Goal: Browse casually: Explore the website without a specific task or goal

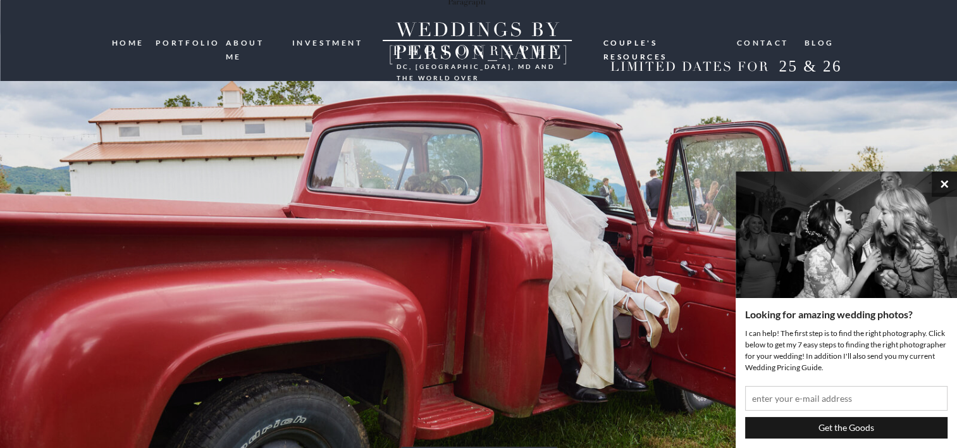
click at [940, 180] on button "×" at bounding box center [944, 183] width 25 height 25
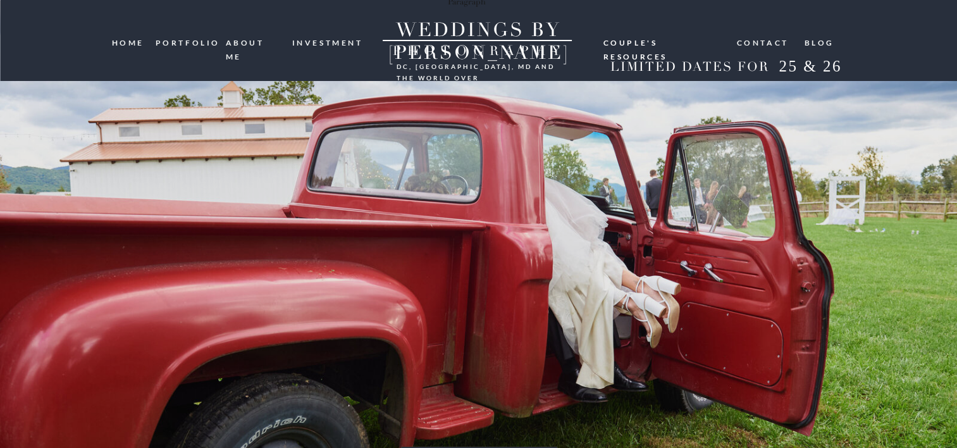
click at [184, 43] on nav "portfolio" at bounding box center [186, 42] width 61 height 12
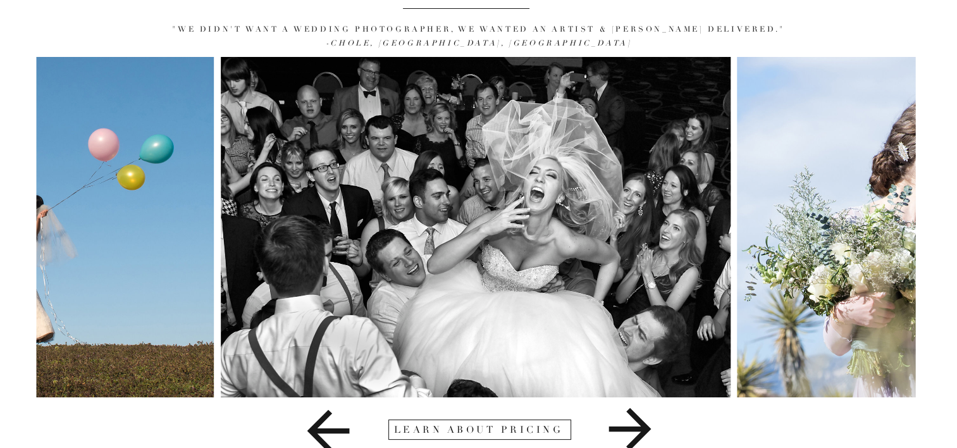
scroll to position [162, 0]
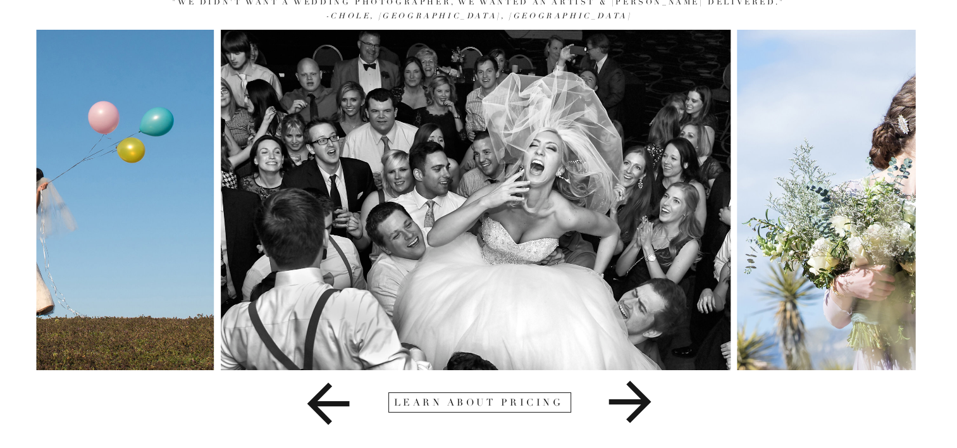
click at [639, 404] on icon at bounding box center [630, 402] width 42 height 42
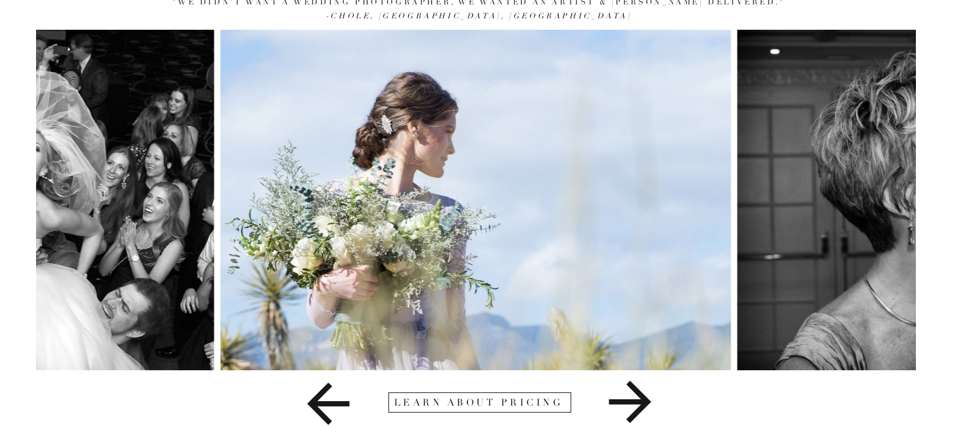
click at [640, 404] on icon at bounding box center [630, 402] width 42 height 42
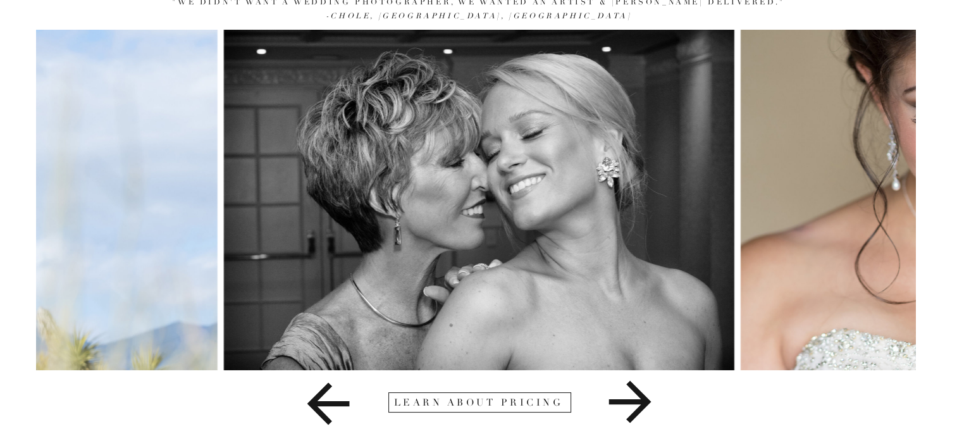
click at [640, 404] on icon at bounding box center [630, 402] width 42 height 42
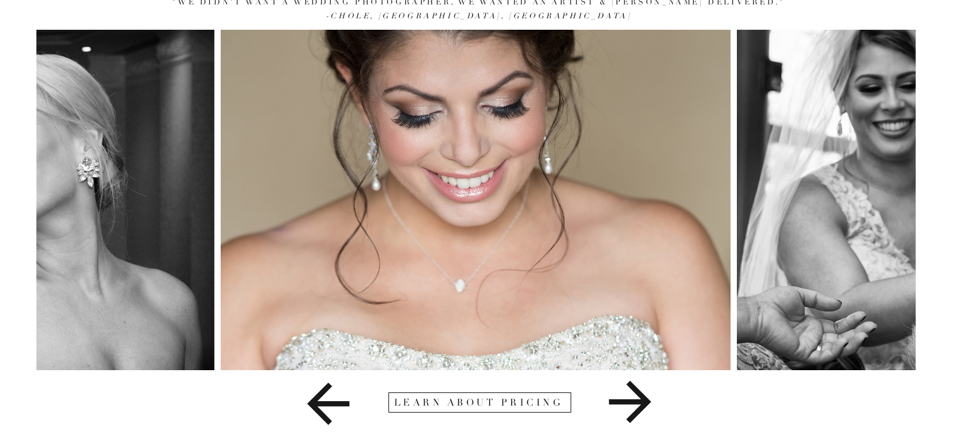
click at [640, 404] on icon at bounding box center [630, 402] width 42 height 42
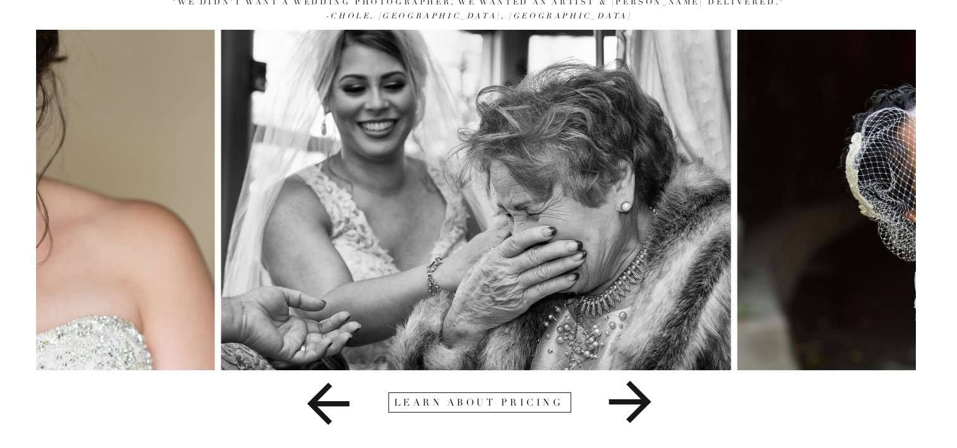
click at [640, 404] on icon at bounding box center [630, 402] width 42 height 42
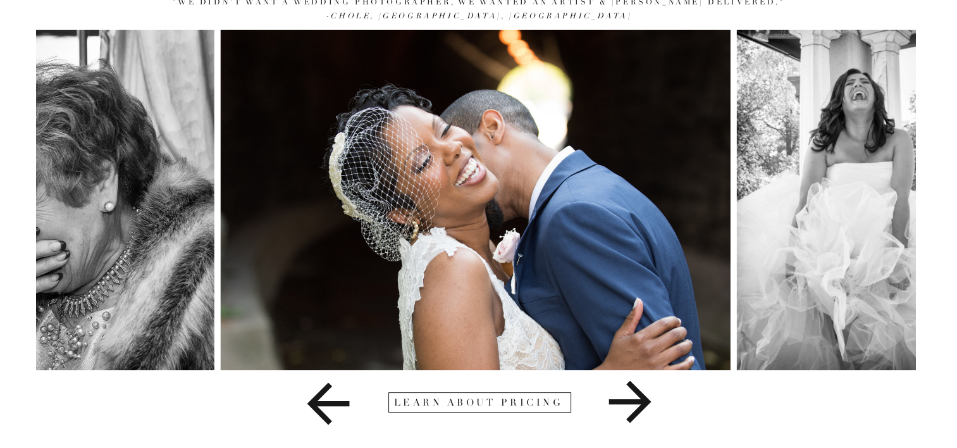
click at [640, 404] on icon at bounding box center [630, 402] width 42 height 42
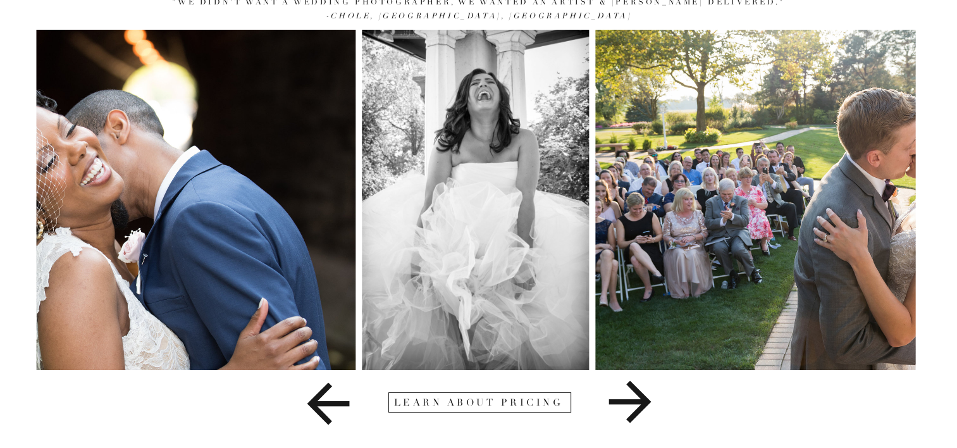
click at [640, 404] on icon at bounding box center [630, 402] width 42 height 42
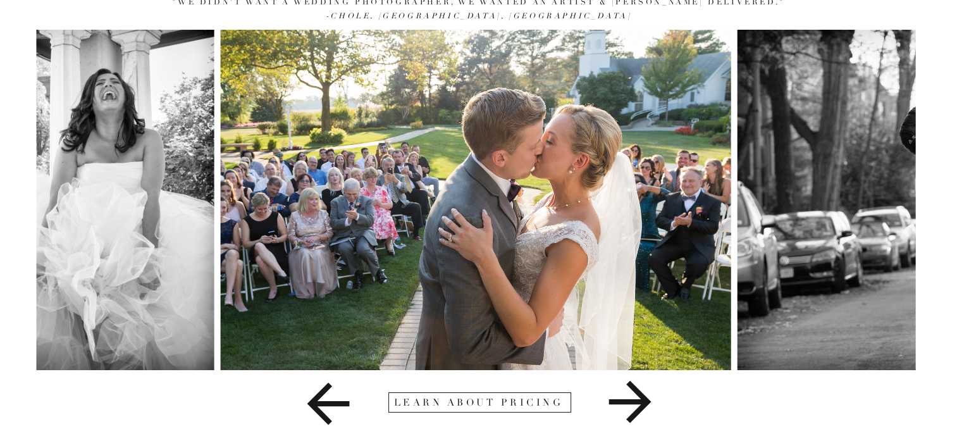
click at [640, 404] on icon at bounding box center [630, 402] width 42 height 42
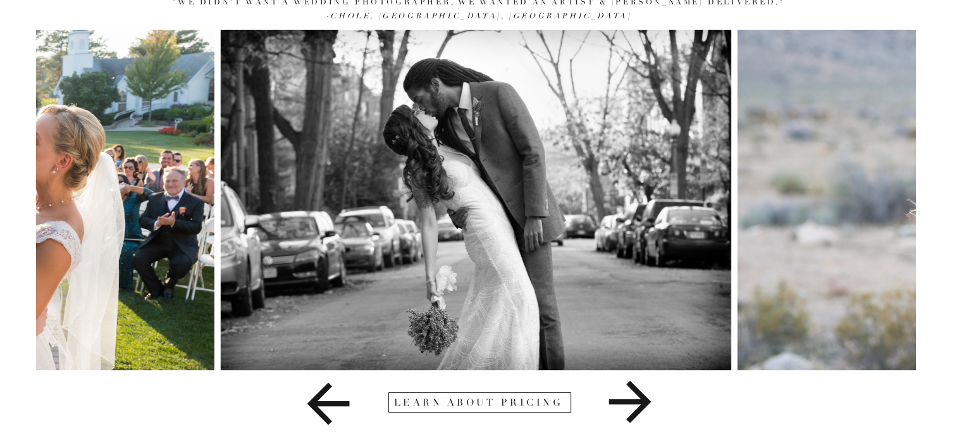
click at [640, 404] on icon at bounding box center [630, 402] width 42 height 42
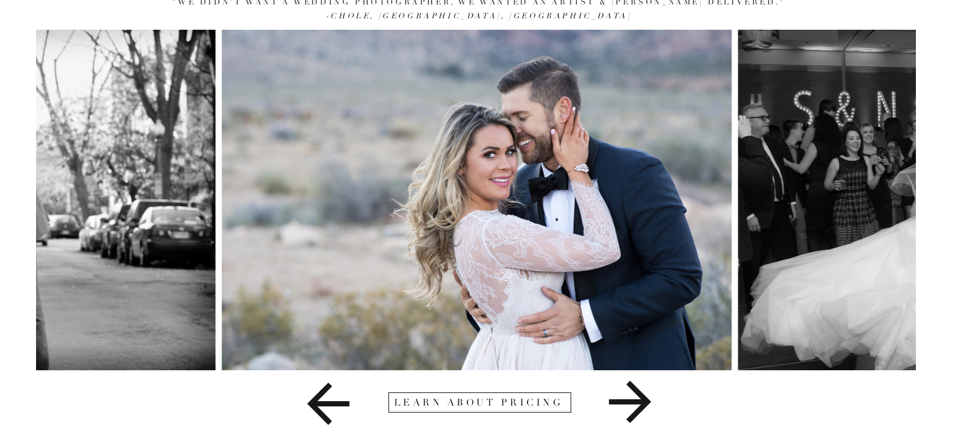
click at [640, 404] on icon at bounding box center [630, 402] width 42 height 42
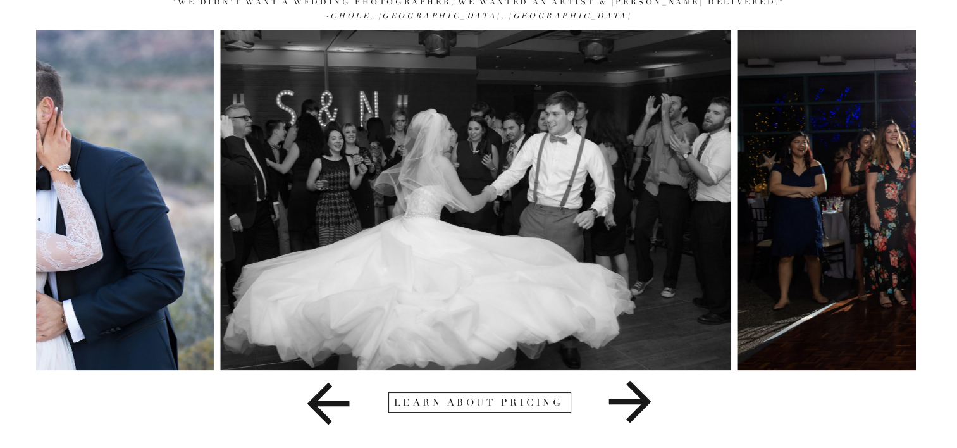
click at [640, 404] on icon at bounding box center [630, 402] width 42 height 42
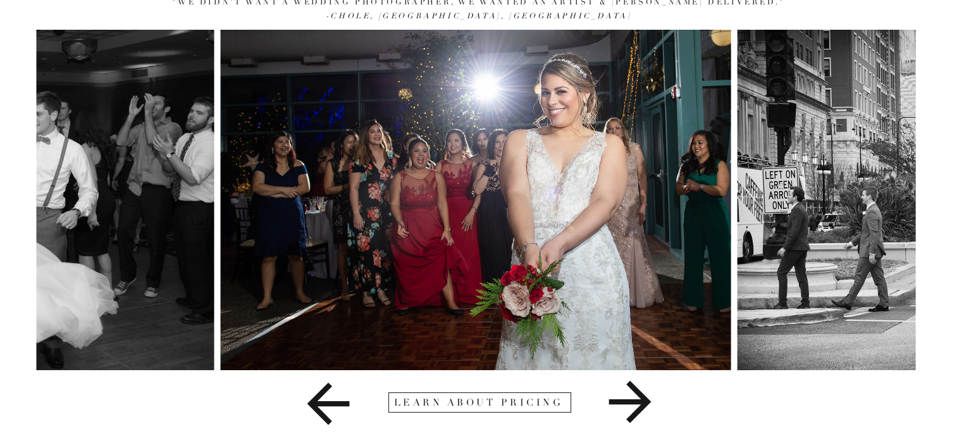
click at [640, 404] on icon at bounding box center [630, 402] width 42 height 42
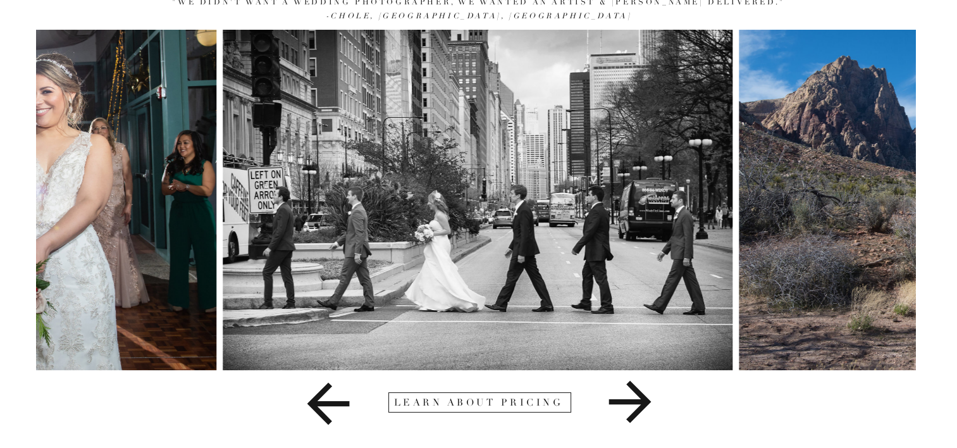
click at [640, 404] on icon at bounding box center [630, 402] width 42 height 42
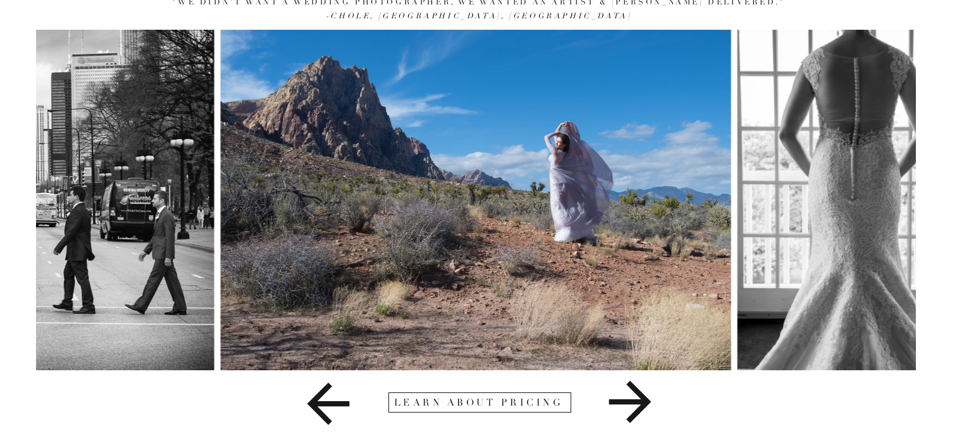
click at [640, 404] on icon at bounding box center [630, 402] width 42 height 42
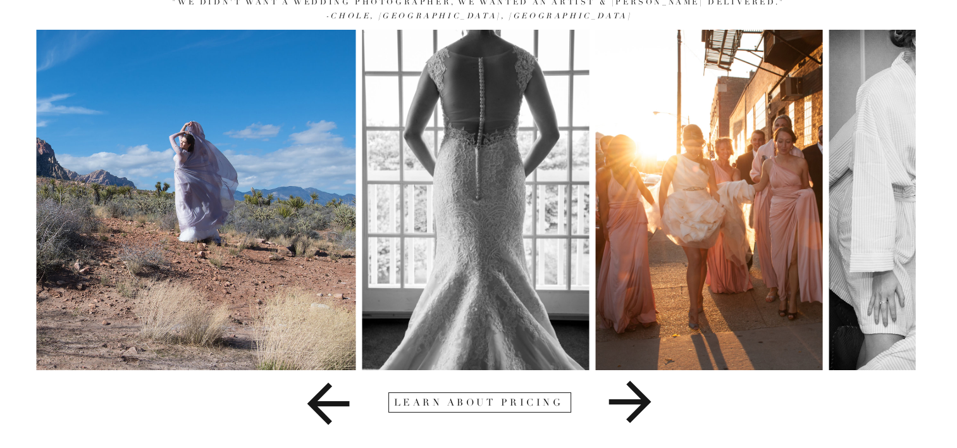
click at [640, 404] on icon at bounding box center [630, 402] width 42 height 42
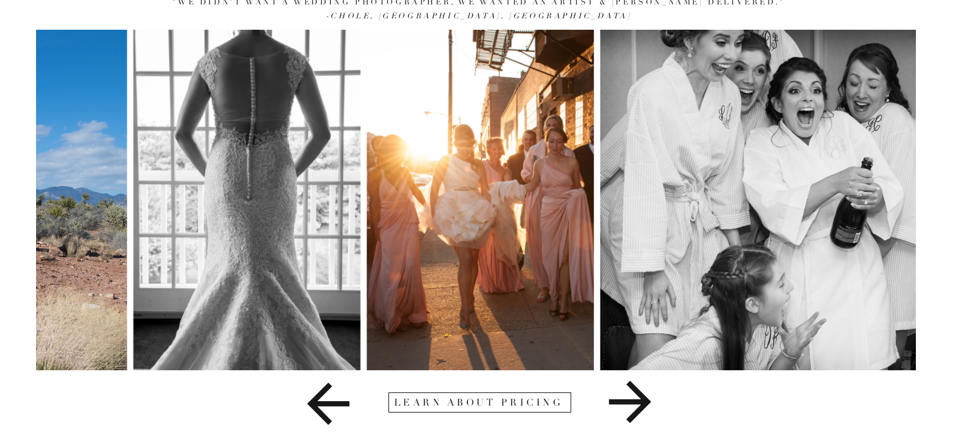
click at [640, 404] on icon at bounding box center [630, 402] width 42 height 42
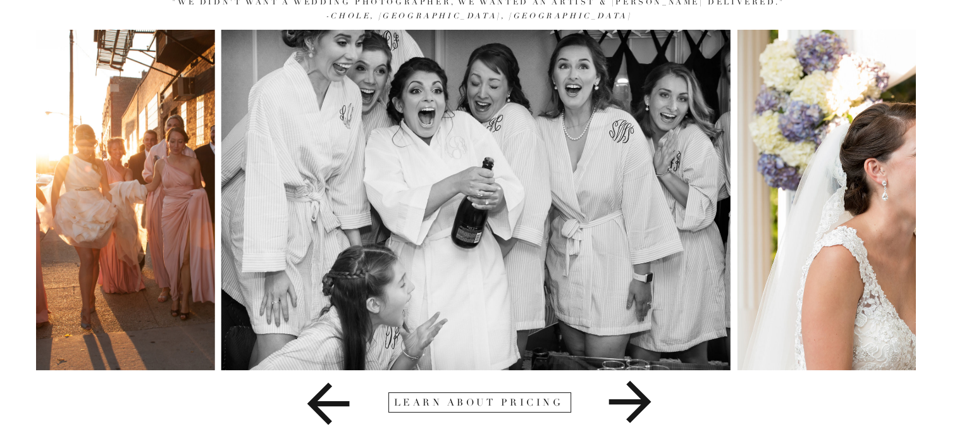
click at [511, 404] on div at bounding box center [480, 402] width 183 height 20
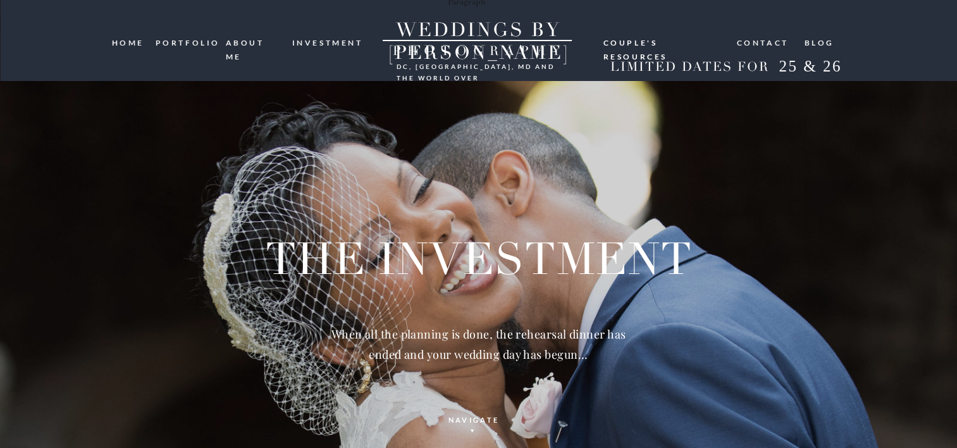
click at [190, 43] on nav "portfolio" at bounding box center [186, 42] width 61 height 12
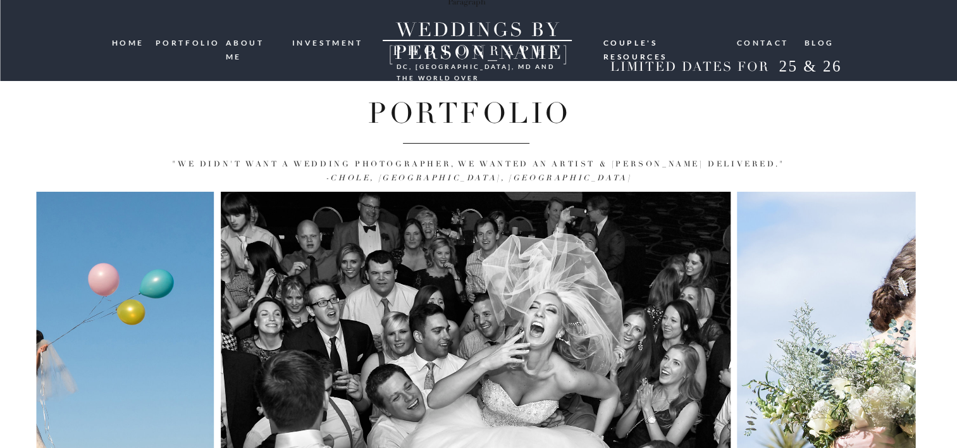
click at [133, 44] on nav "HOME" at bounding box center [129, 42] width 35 height 13
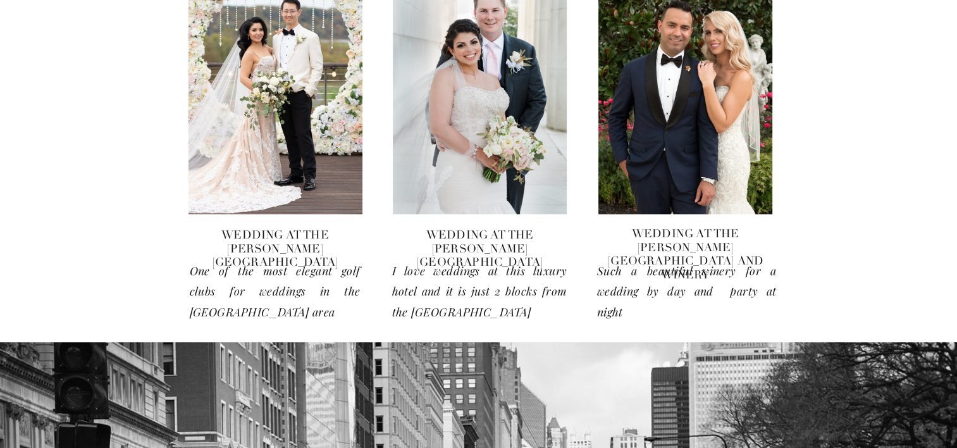
scroll to position [2468, 0]
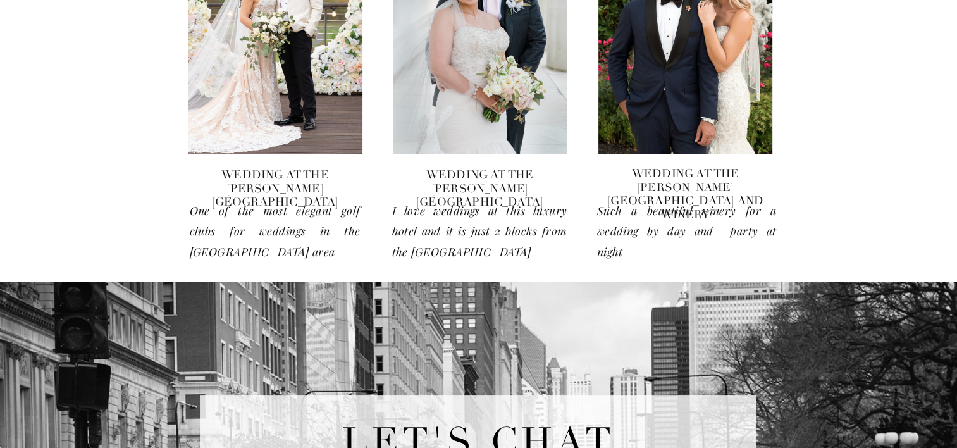
click at [671, 177] on h3 "wedding at the [PERSON_NAME][GEOGRAPHIC_DATA] and winery" at bounding box center [686, 180] width 171 height 27
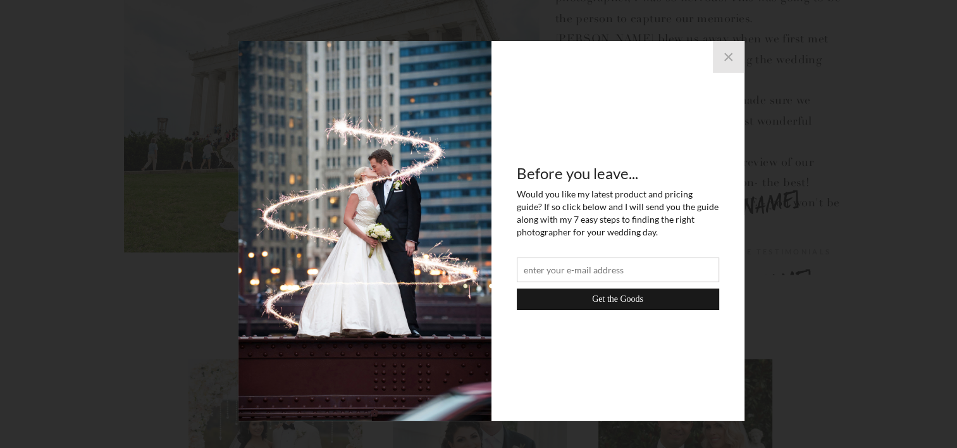
scroll to position [1962, 0]
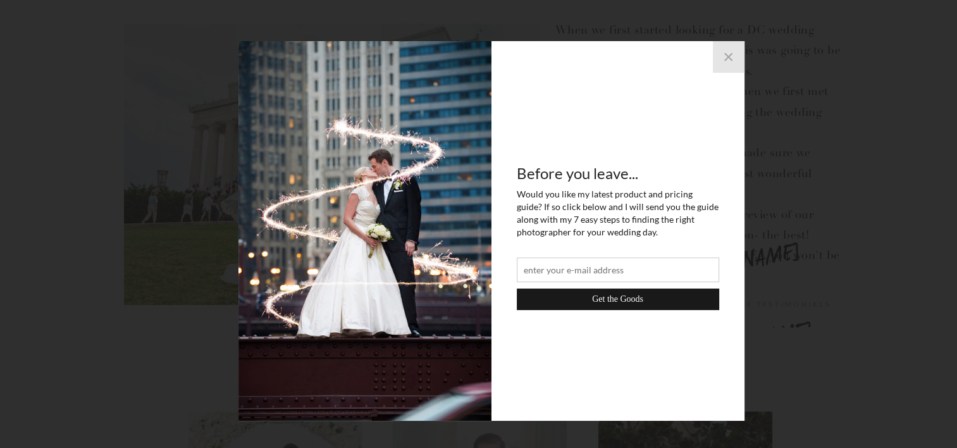
click at [732, 64] on button "×" at bounding box center [729, 57] width 32 height 32
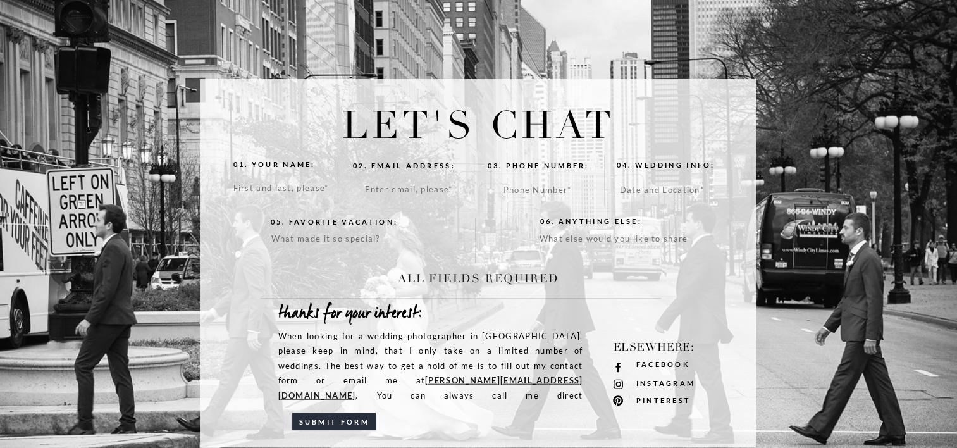
scroll to position [2848, 0]
